Goal: Transaction & Acquisition: Purchase product/service

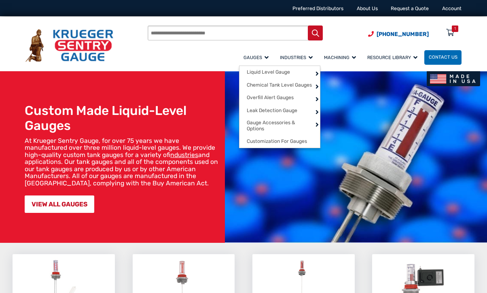
click at [256, 53] on link "Gauges" at bounding box center [257, 57] width 36 height 17
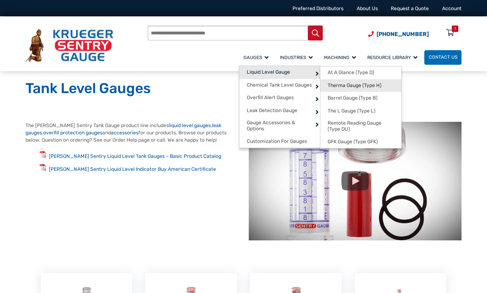
click at [351, 83] on span "Therma Gauge (Type H)" at bounding box center [354, 85] width 54 height 6
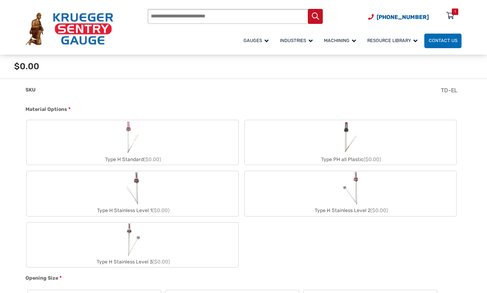
scroll to position [283, 0]
click at [135, 136] on img "Type H Standard" at bounding box center [132, 136] width 19 height 34
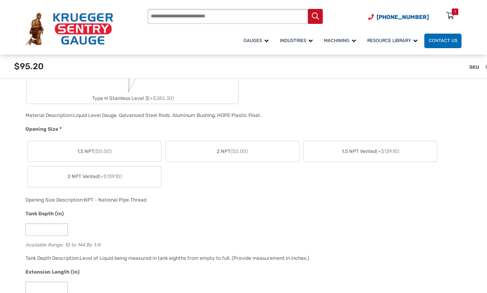
scroll to position [526, 0]
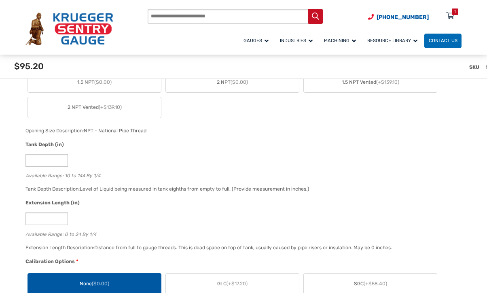
click at [251, 84] on div "SKU H-10-0" at bounding box center [266, 70] width 487 height 30
click at [238, 86] on span "2 NPT ($0.00)" at bounding box center [232, 81] width 31 height 7
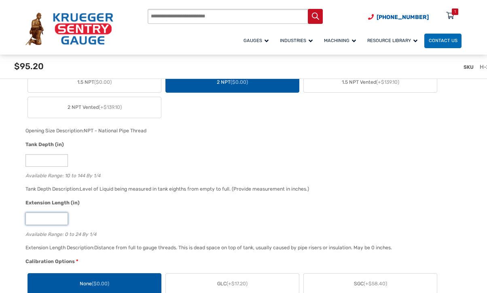
type input "*"
click at [62, 218] on input "*" at bounding box center [46, 218] width 42 height 13
drag, startPoint x: 38, startPoint y: 161, endPoint x: 25, endPoint y: 160, distance: 12.2
click at [25, 160] on input "**" at bounding box center [46, 160] width 42 height 13
type input "*"
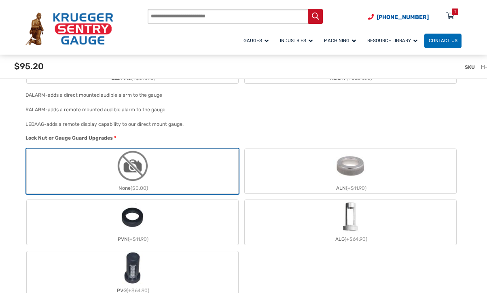
scroll to position [930, 0]
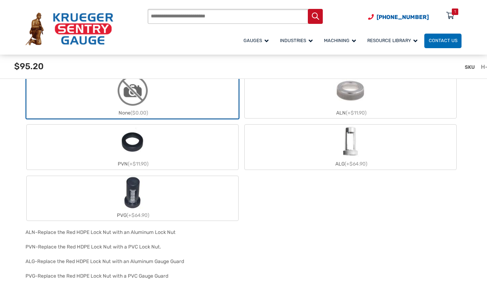
type input "**"
click at [361, 114] on span "(+$11.90)" at bounding box center [356, 113] width 21 height 6
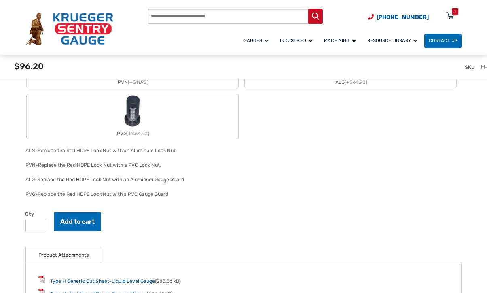
scroll to position [1092, 0]
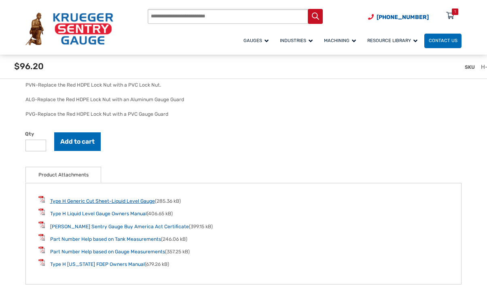
click at [137, 204] on link "Type H Generic Cut Sheet-Liquid Level Gauge" at bounding box center [102, 201] width 105 height 6
